Goal: Task Accomplishment & Management: Manage account settings

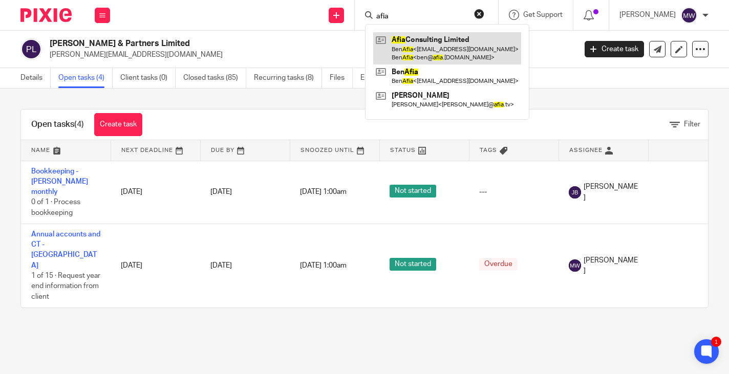
type input "afia"
click at [429, 51] on link at bounding box center [447, 48] width 148 height 32
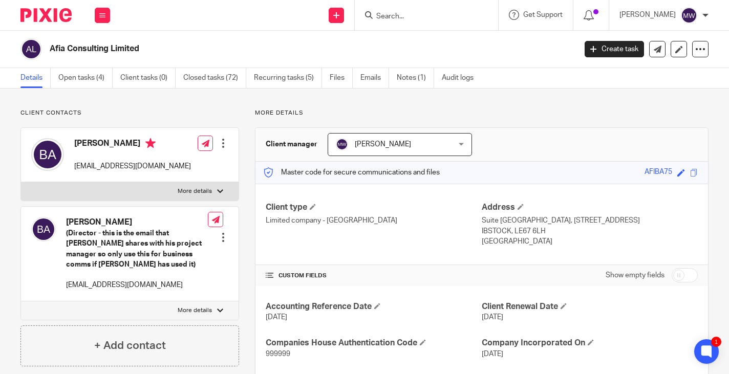
click at [417, 13] on input "Search" at bounding box center [421, 16] width 92 height 9
click at [86, 77] on link "Open tasks (4)" at bounding box center [85, 78] width 54 height 20
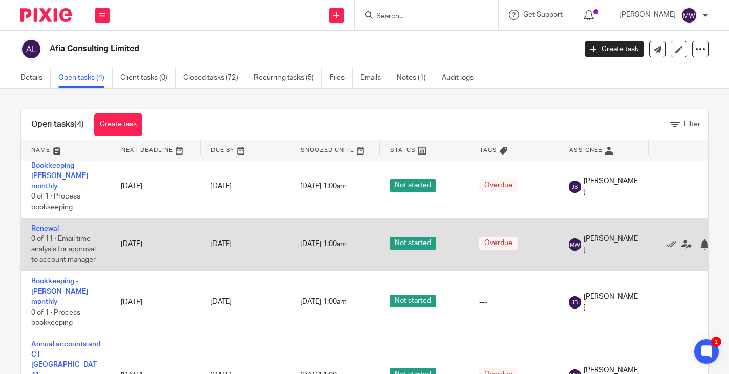
scroll to position [30, 0]
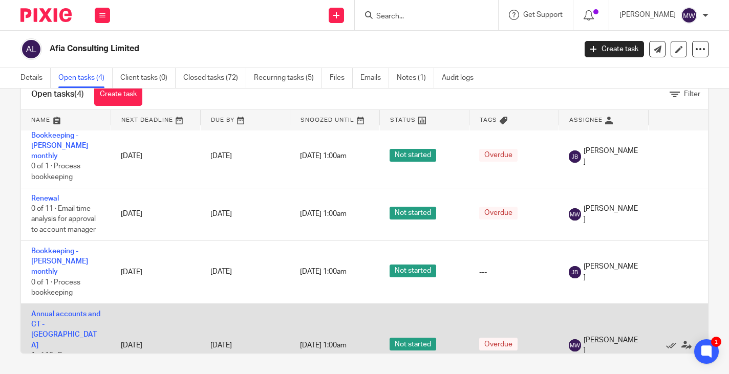
click at [84, 303] on td "Annual accounts and CT - UK 1 of 15 · Request year end information from client" at bounding box center [66, 344] width 90 height 83
click at [84, 311] on link "Annual accounts and CT - [GEOGRAPHIC_DATA]" at bounding box center [65, 330] width 69 height 38
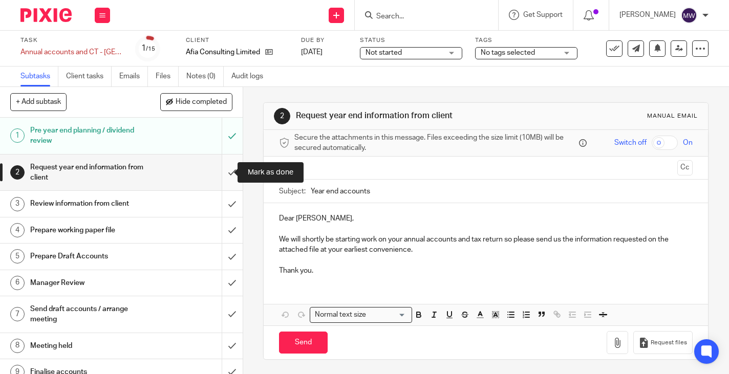
click at [222, 170] on input "submit" at bounding box center [121, 173] width 243 height 36
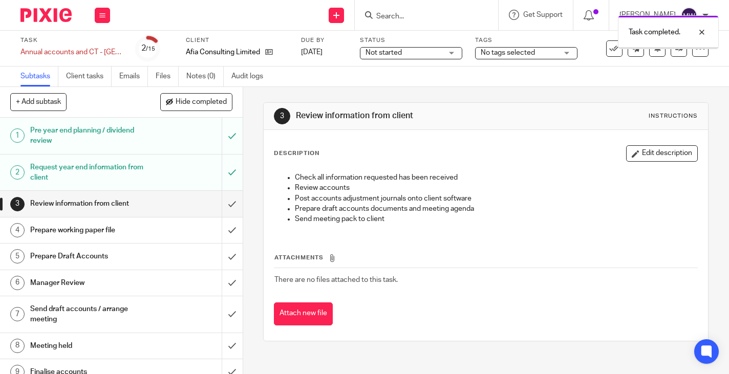
click at [220, 205] on input "submit" at bounding box center [121, 204] width 243 height 26
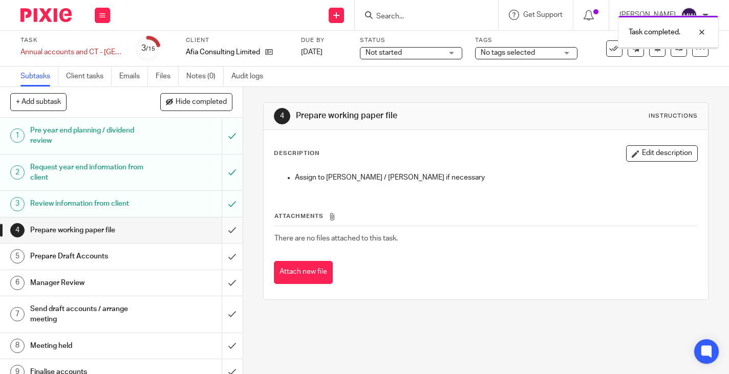
click at [222, 231] on input "submit" at bounding box center [121, 231] width 243 height 26
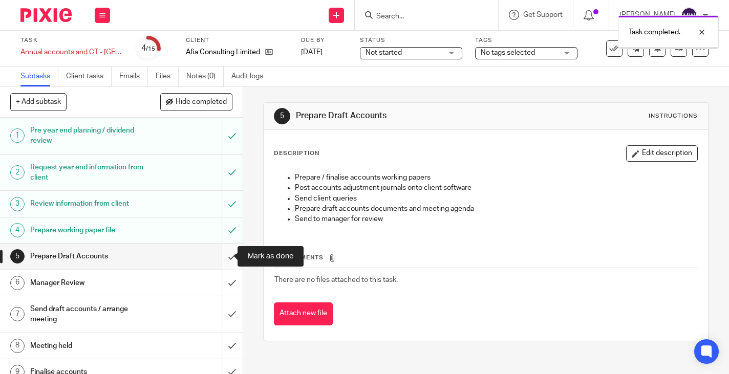
click at [222, 251] on input "submit" at bounding box center [121, 257] width 243 height 26
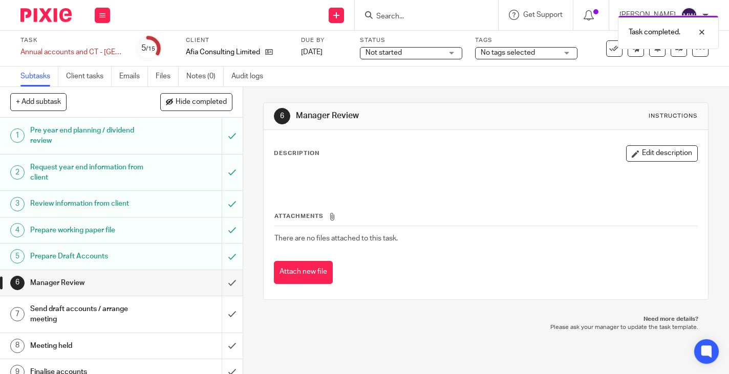
scroll to position [187, 0]
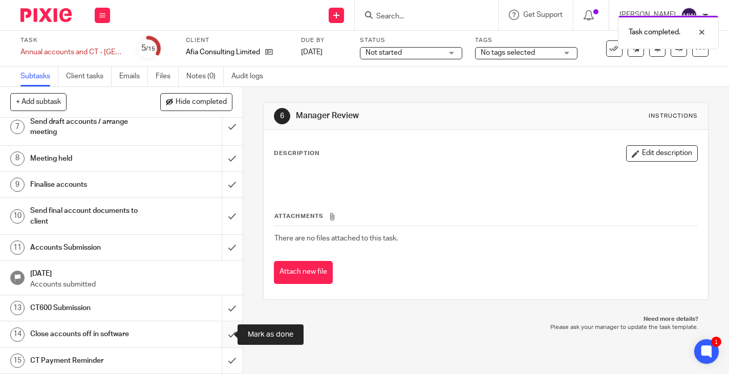
click at [224, 333] on input "submit" at bounding box center [121, 334] width 243 height 26
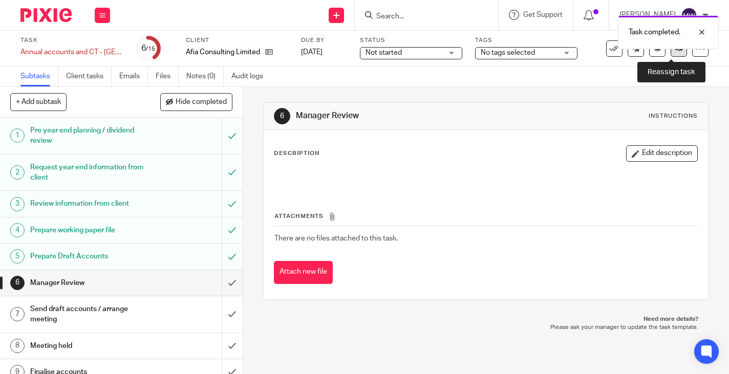
click at [672, 53] on link at bounding box center [678, 48] width 16 height 16
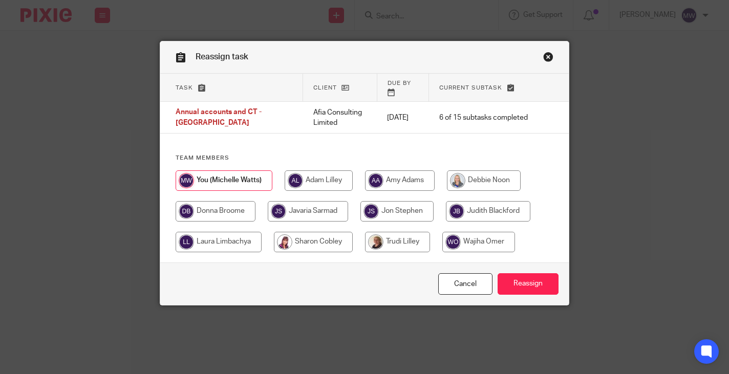
click at [470, 173] on input "radio" at bounding box center [484, 180] width 74 height 20
radio input "true"
click at [515, 278] on input "Reassign" at bounding box center [527, 284] width 61 height 22
